Goal: Information Seeking & Learning: Check status

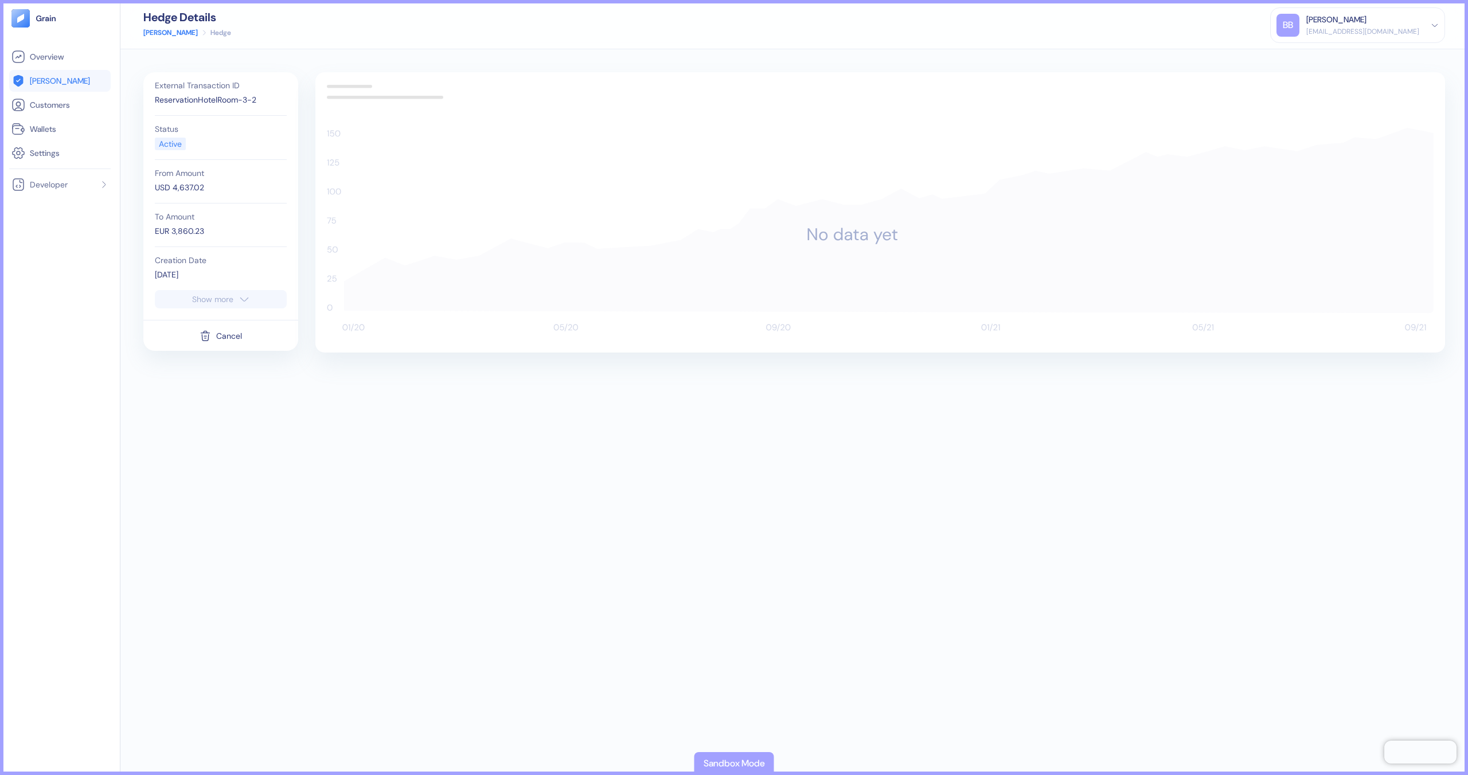
click at [45, 77] on span "[PERSON_NAME]" at bounding box center [60, 80] width 60 height 11
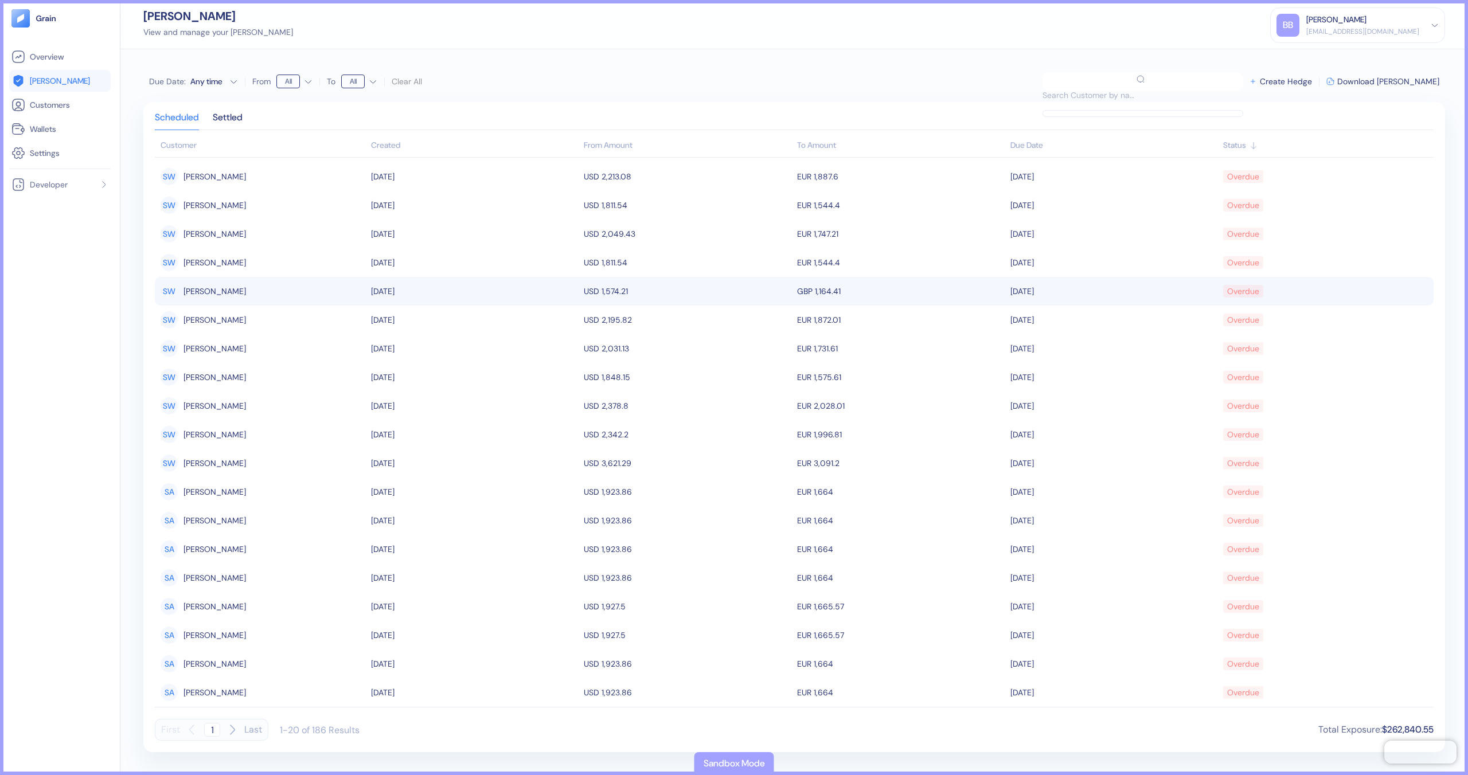
scroll to position [33, 0]
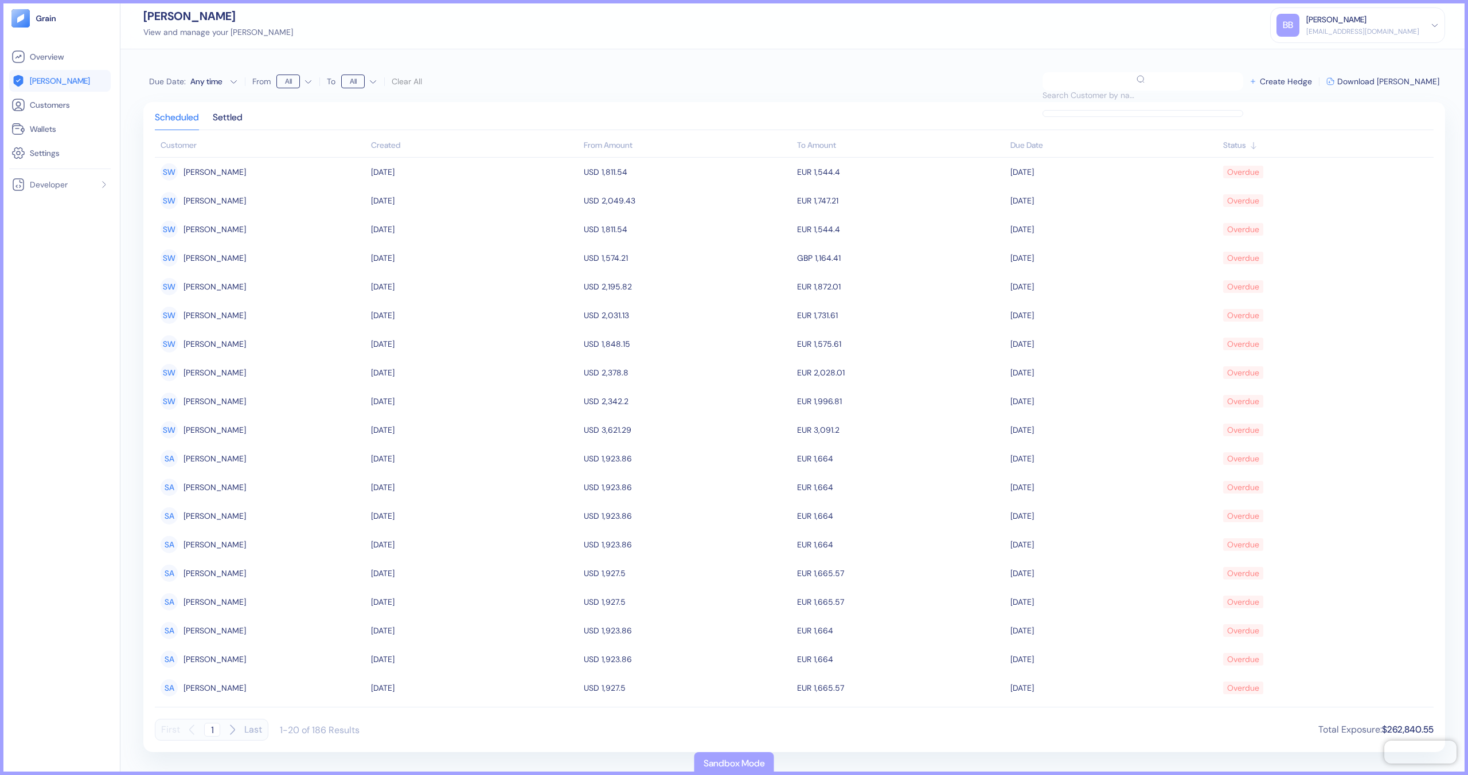
click at [238, 718] on div "First 1 Last 1-20 of 186 Results Total Exposure : $262,840.55" at bounding box center [794, 724] width 1278 height 34
click at [240, 725] on div "First 1 Last" at bounding box center [212, 730] width 114 height 22
click at [244, 729] on button "Last" at bounding box center [253, 730] width 18 height 22
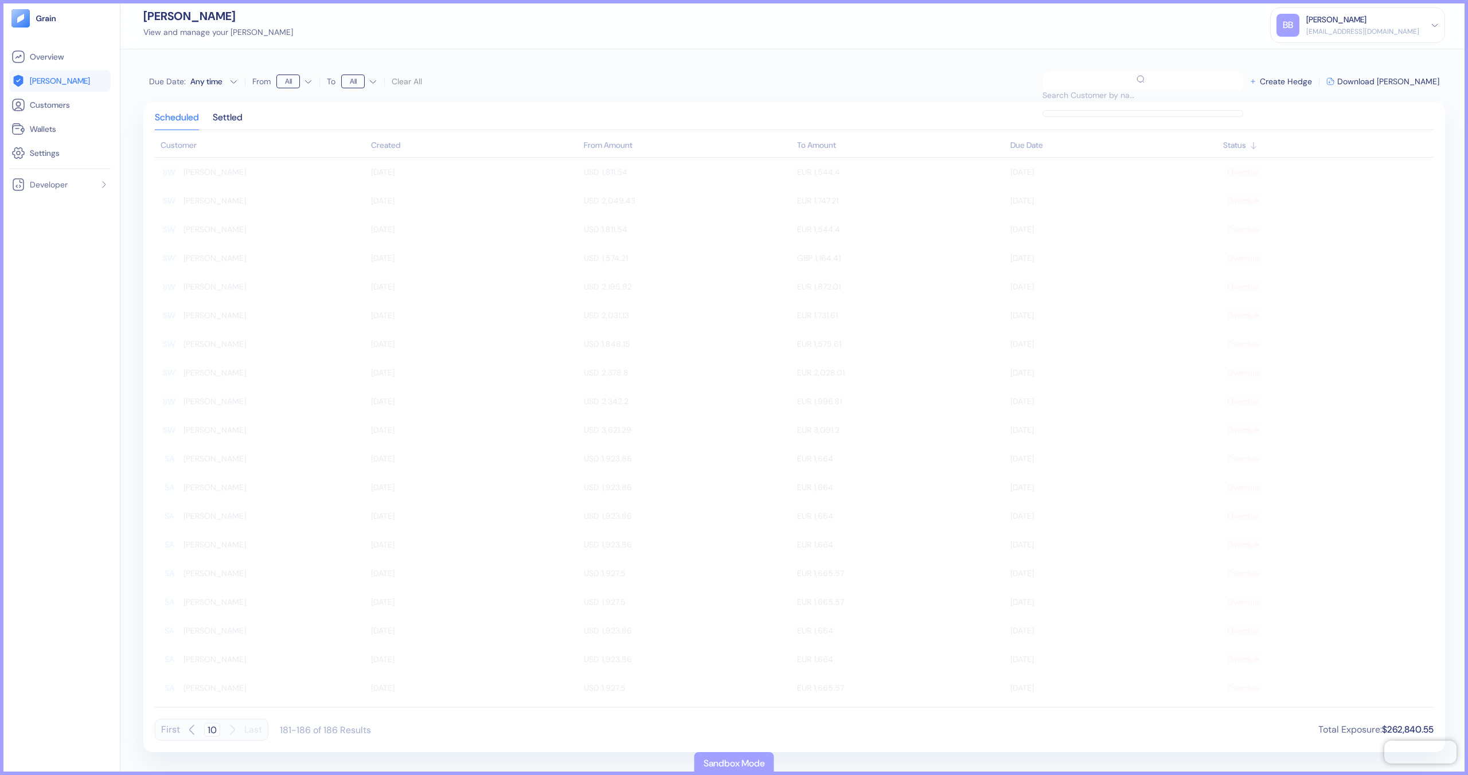
scroll to position [0, 0]
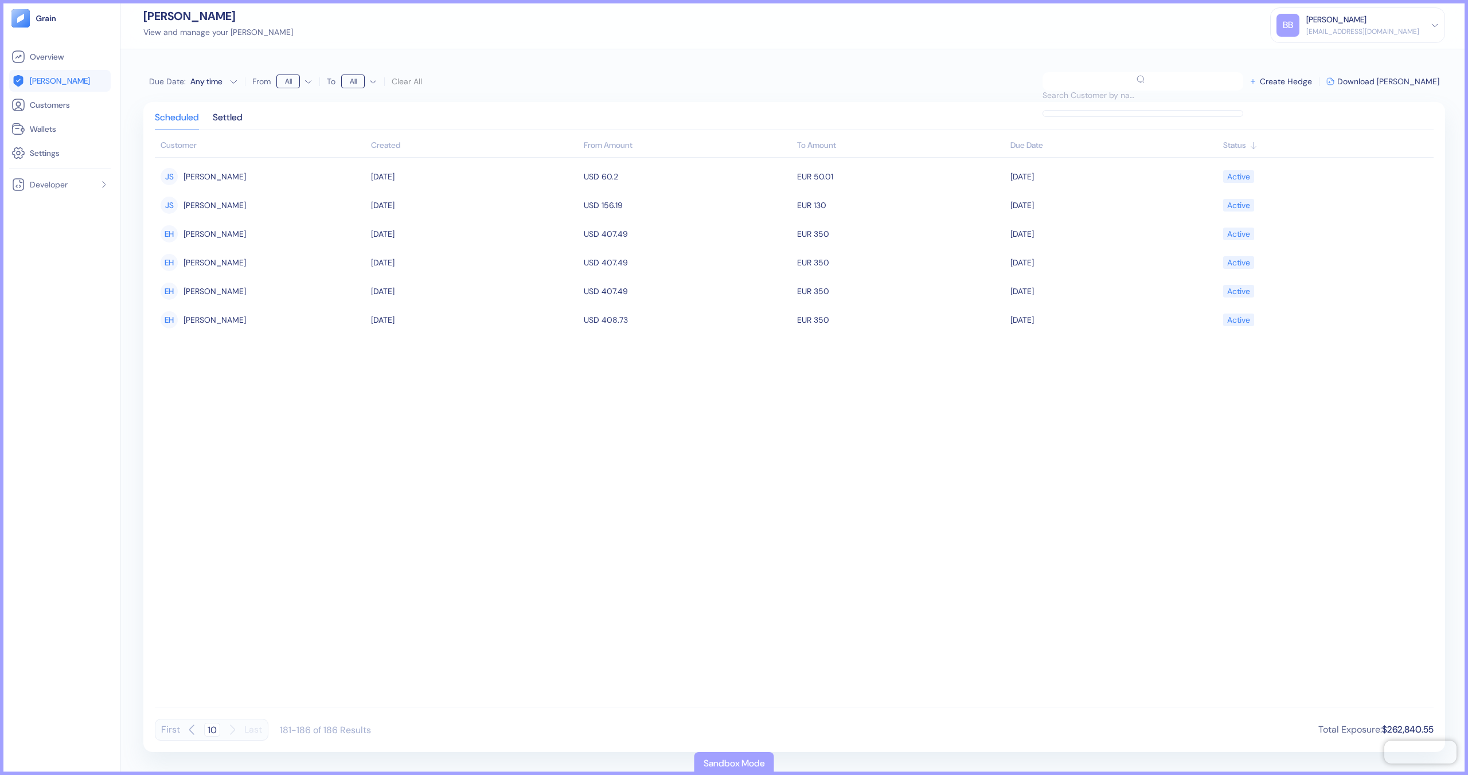
click at [197, 728] on icon "button" at bounding box center [192, 730] width 14 height 14
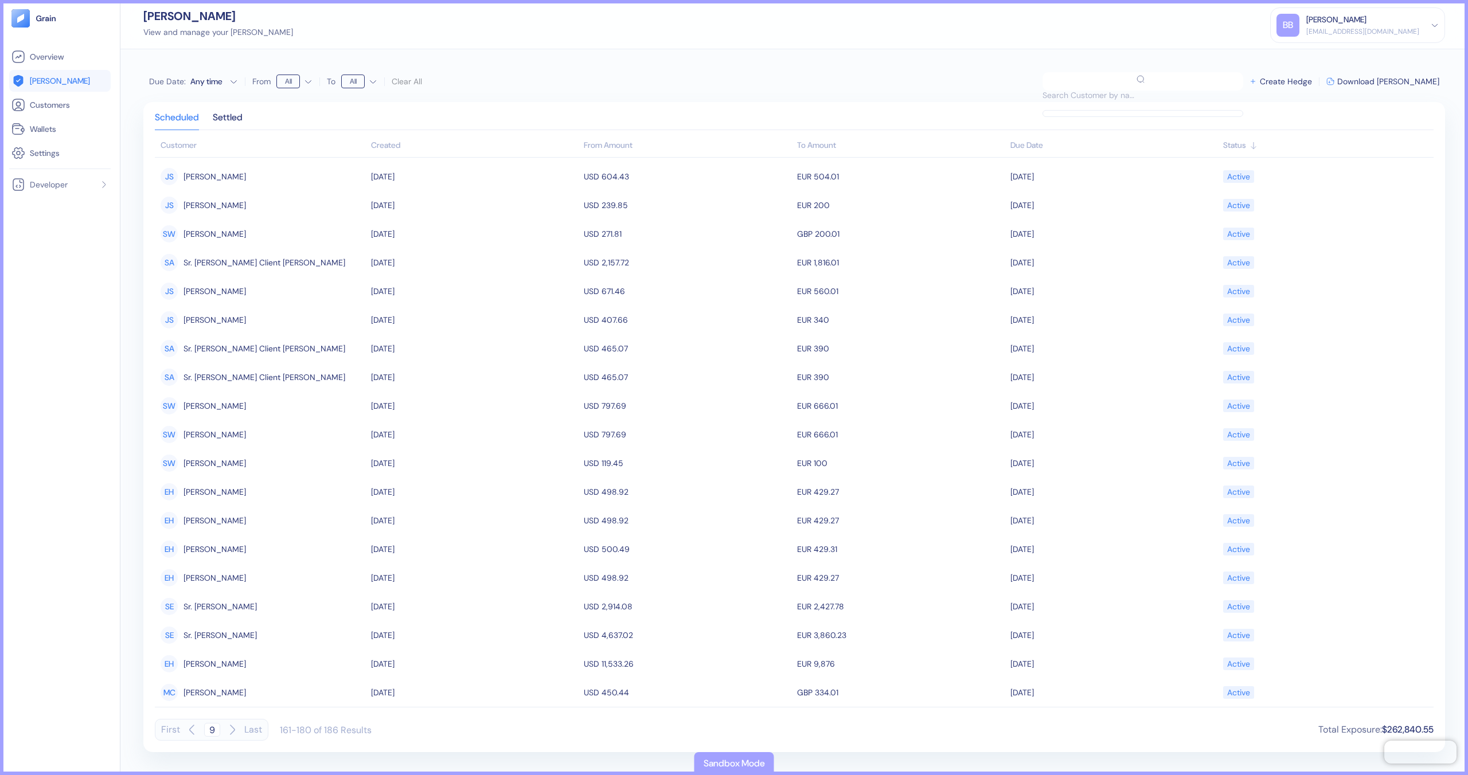
click at [175, 730] on button "First" at bounding box center [170, 730] width 19 height 22
type input "1"
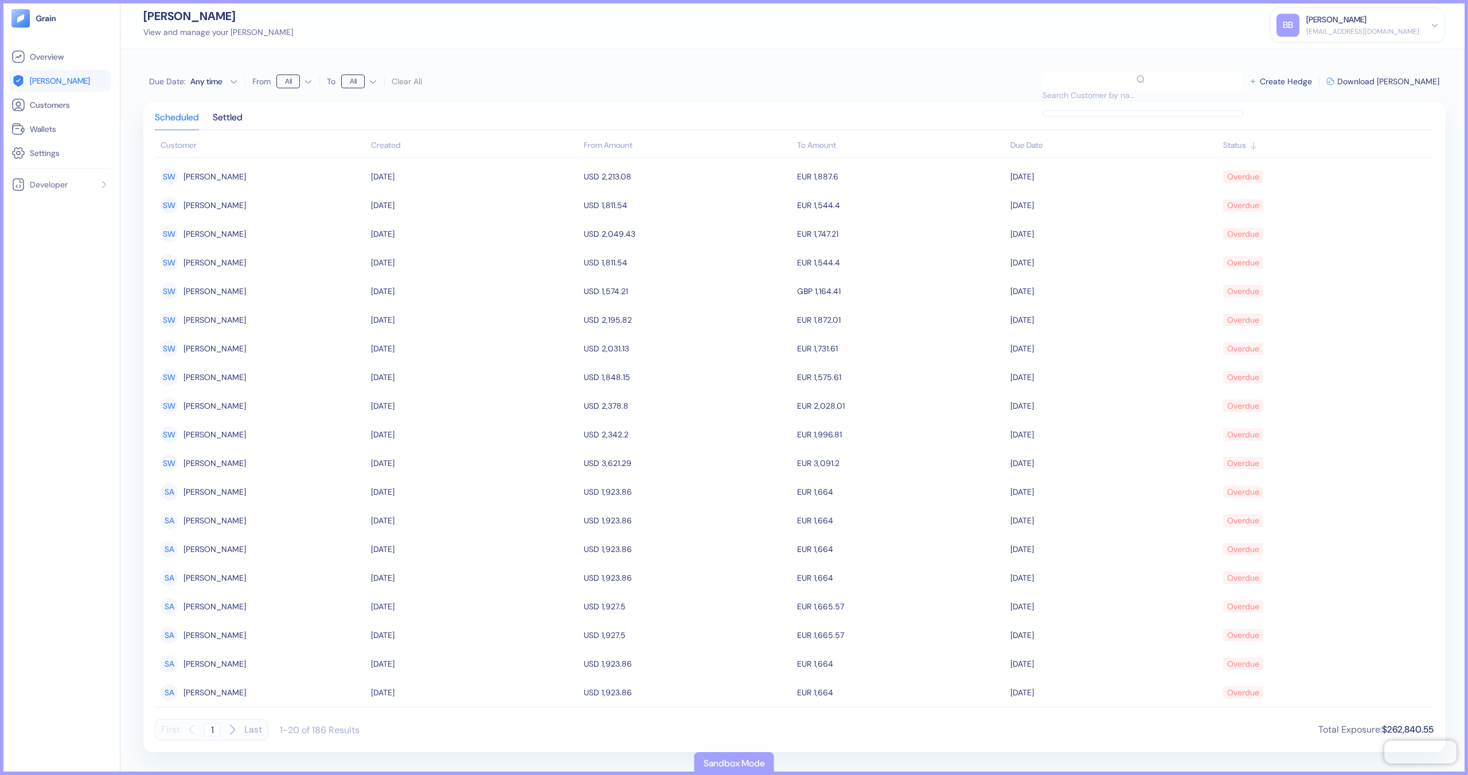
click at [409, 144] on div "Created" at bounding box center [475, 145] width 208 height 12
click at [408, 150] on div "Created" at bounding box center [475, 145] width 208 height 12
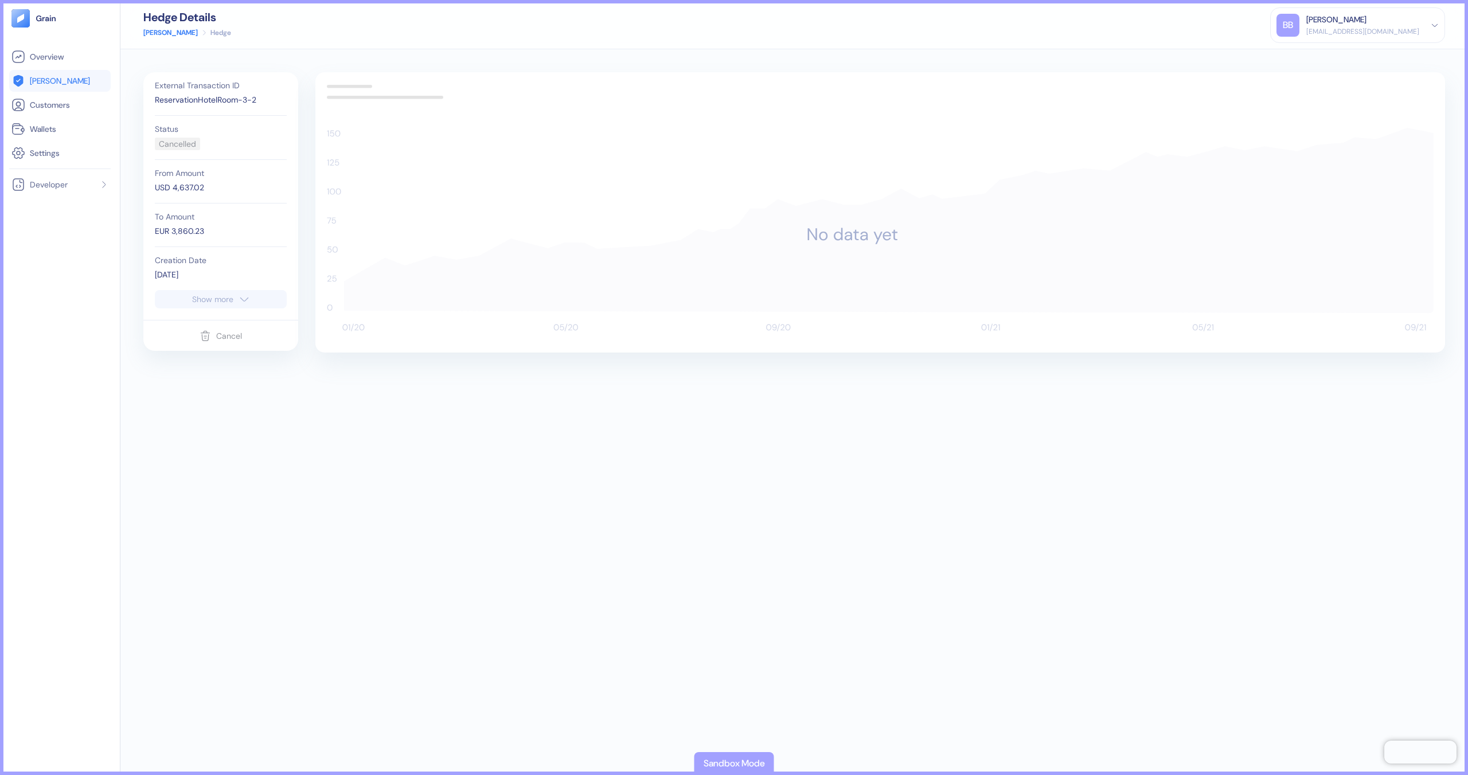
click at [159, 31] on link "[PERSON_NAME]" at bounding box center [170, 33] width 54 height 10
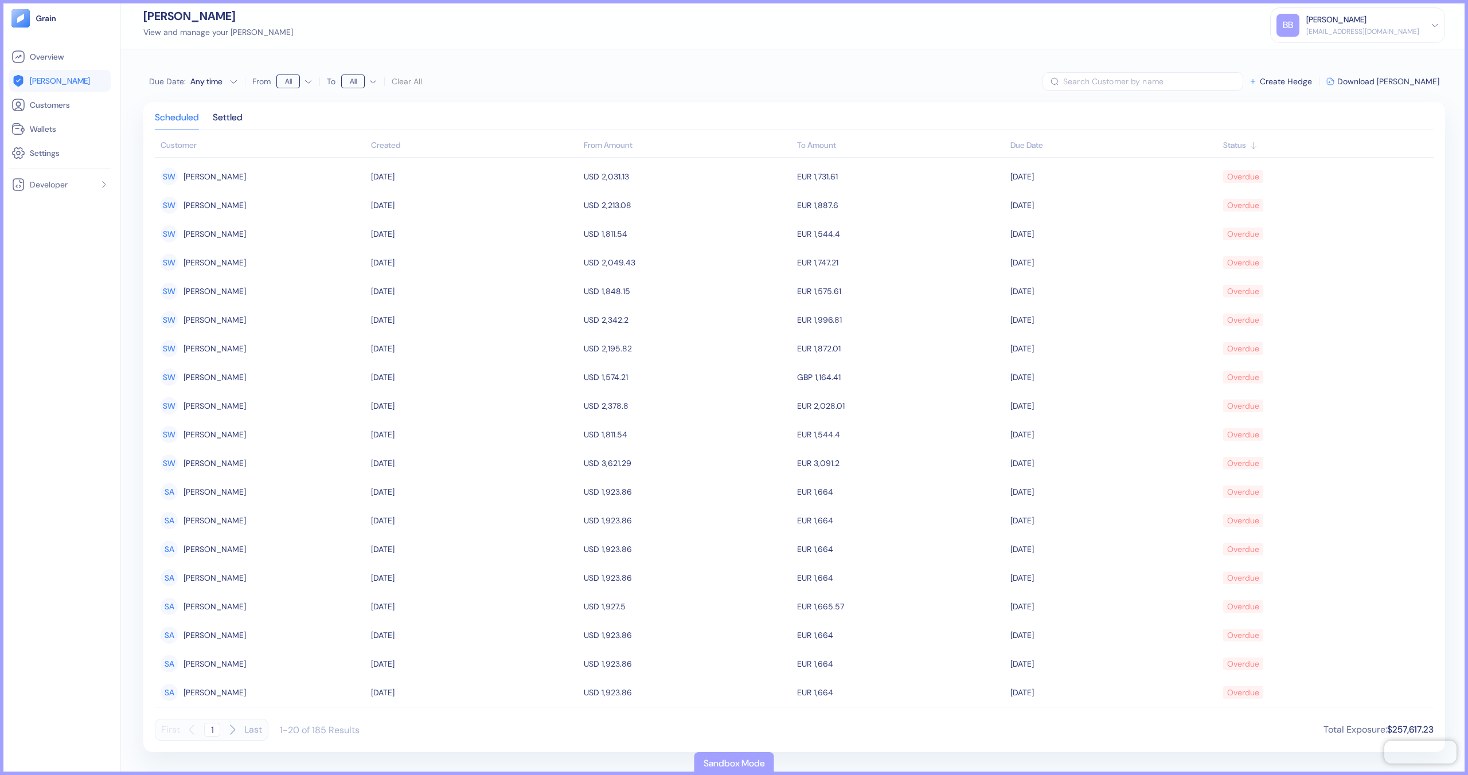
click at [456, 148] on div "Created" at bounding box center [475, 145] width 208 height 12
